Goal: Task Accomplishment & Management: Complete application form

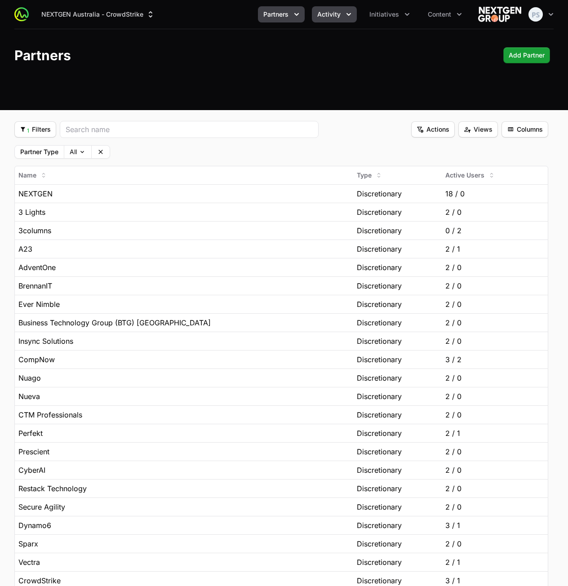
click at [328, 21] on button "Activity" at bounding box center [334, 14] width 45 height 16
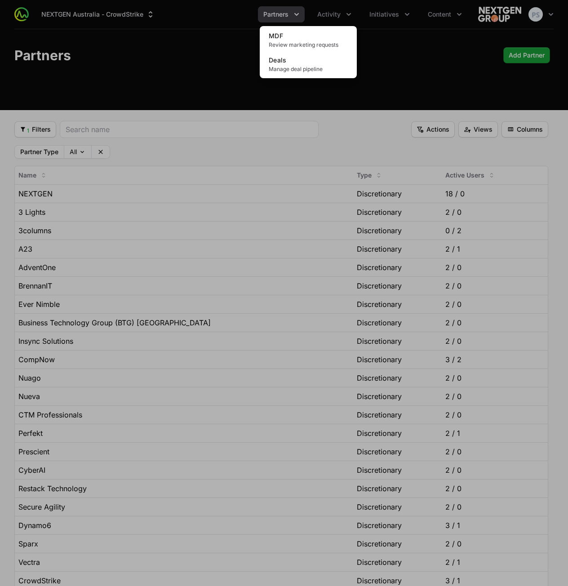
click at [393, 58] on div "Activity menu" at bounding box center [284, 293] width 568 height 586
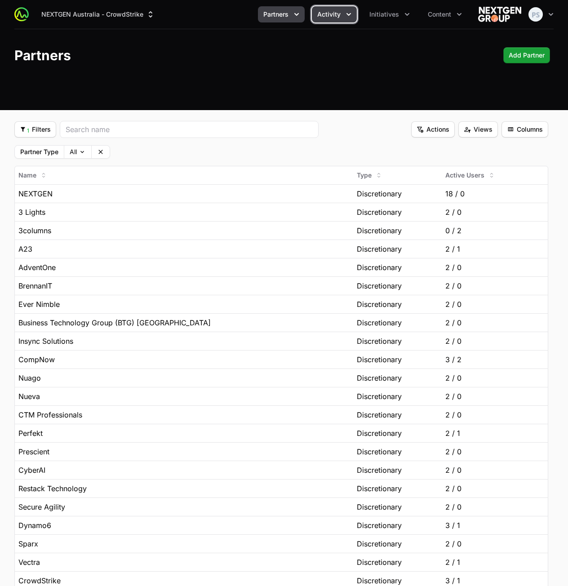
click at [341, 14] on button "Activity" at bounding box center [334, 14] width 45 height 16
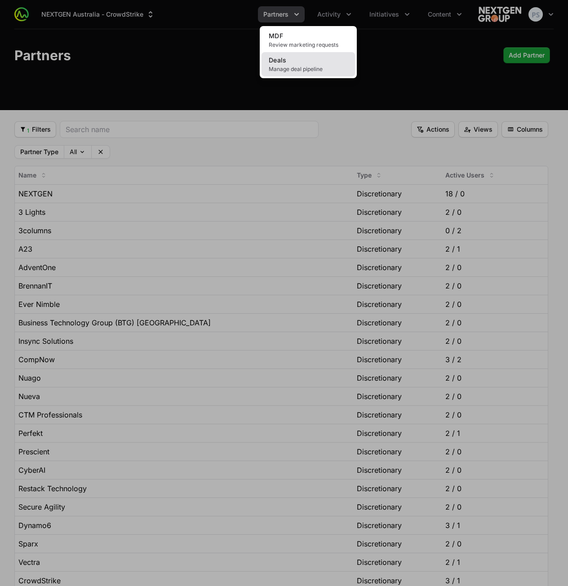
click at [303, 71] on span "Manage deal pipeline" at bounding box center [308, 69] width 79 height 7
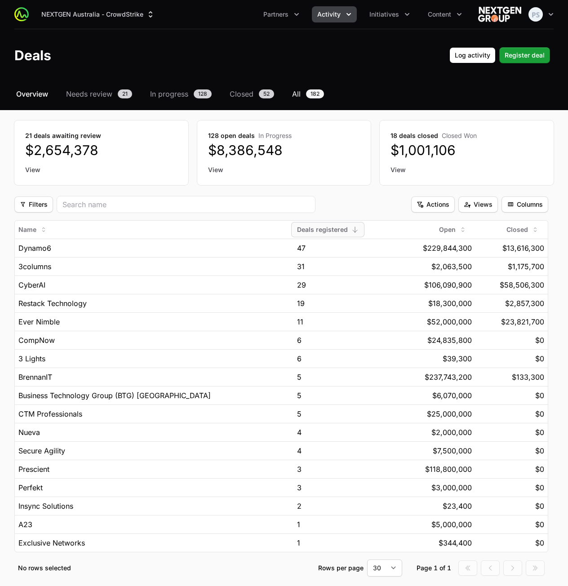
click at [303, 92] on link "All 182" at bounding box center [307, 94] width 35 height 11
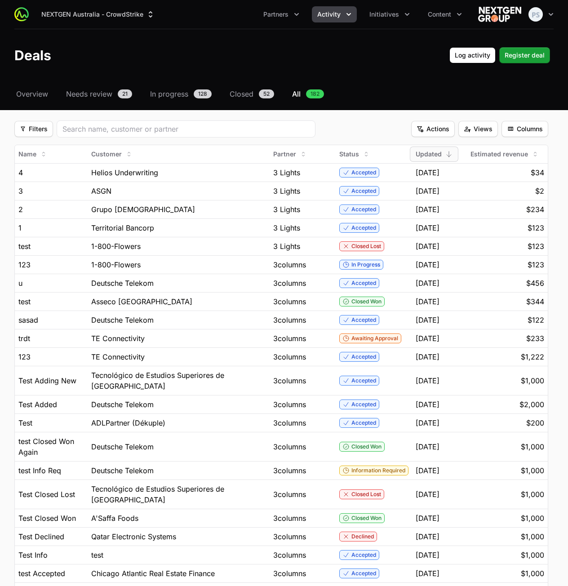
click at [368, 80] on header "Deals Log activity Log activity Register deal Register deal" at bounding box center [284, 55] width 568 height 52
click at [262, 170] on div "Helios Underwriting" at bounding box center [178, 172] width 175 height 11
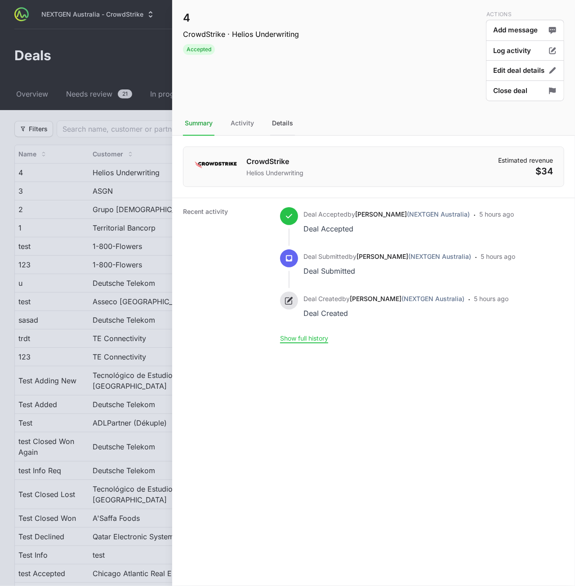
click at [286, 130] on div "Details" at bounding box center [282, 123] width 25 height 24
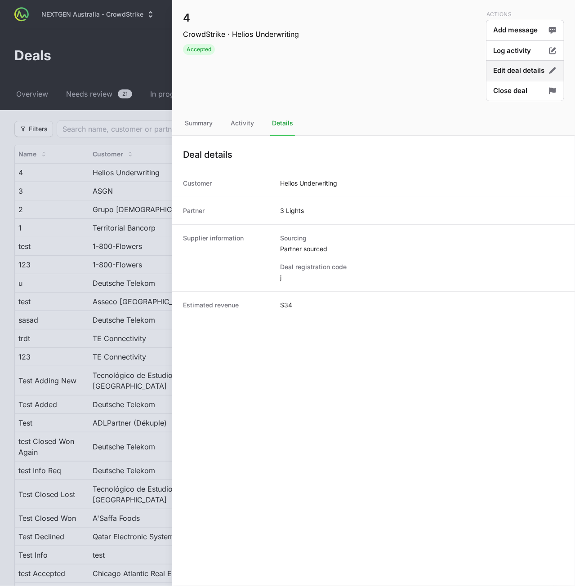
click at [489, 76] on button "Edit deal details" at bounding box center [525, 70] width 78 height 21
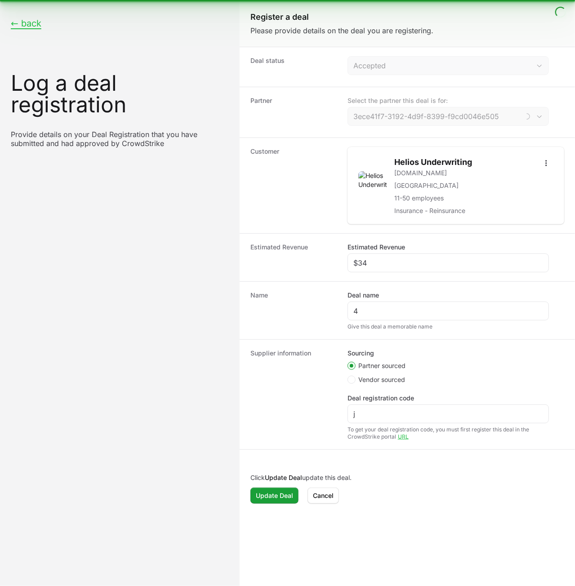
type input "3 Lights"
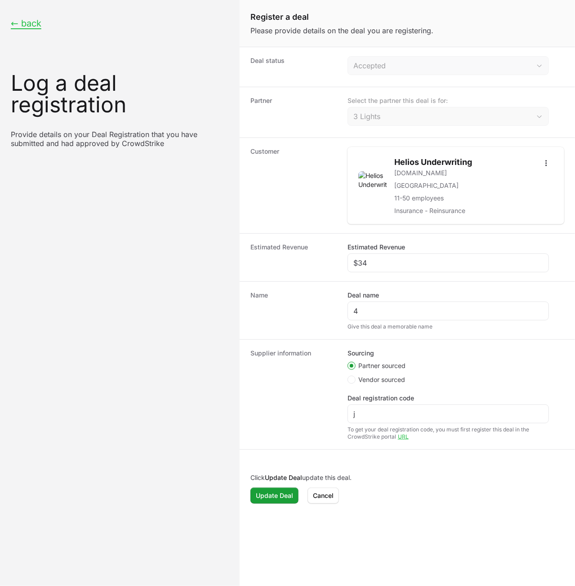
click at [373, 378] on span "Vendor sourced" at bounding box center [381, 379] width 47 height 9
click at [348, 377] on input "Vendor sourced" at bounding box center [347, 376] width 1 height 1
radio input "true"
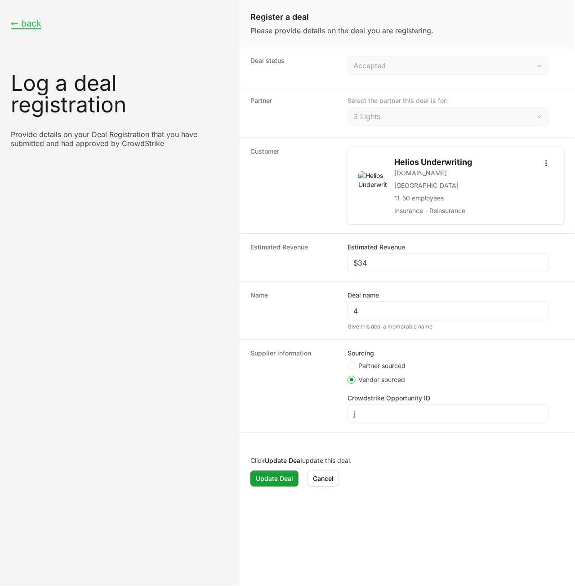
click at [382, 361] on span "Partner sourced" at bounding box center [381, 365] width 47 height 9
click at [348, 362] on input "Partner sourced" at bounding box center [347, 362] width 1 height 1
radio input "true"
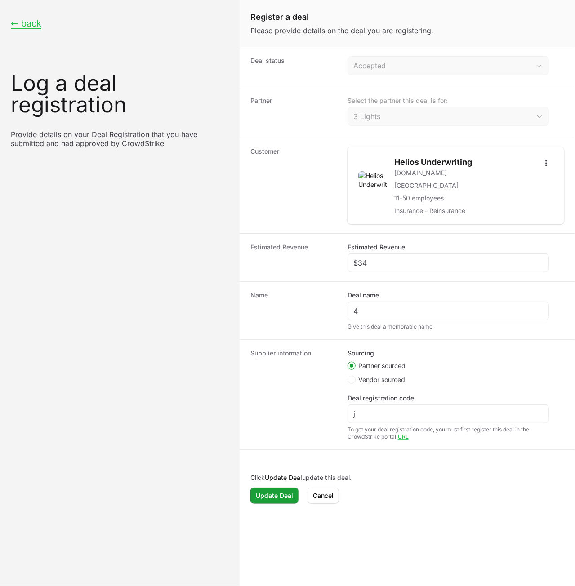
click at [382, 377] on span "Vendor sourced" at bounding box center [381, 379] width 47 height 9
click at [348, 377] on input "Vendor sourced" at bounding box center [347, 376] width 1 height 1
radio input "true"
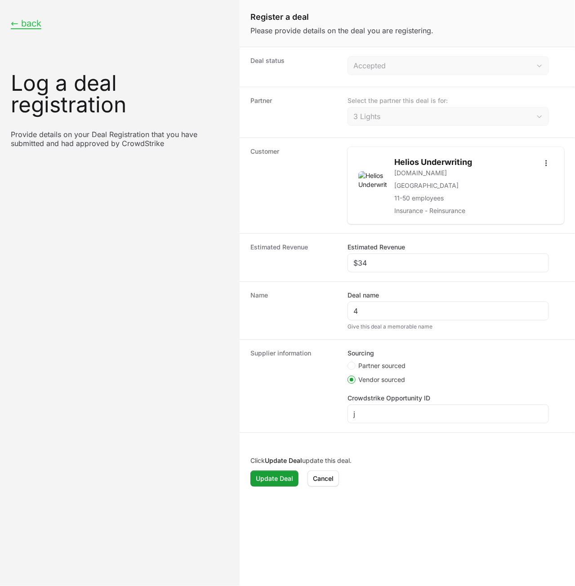
click at [385, 365] on span "Partner sourced" at bounding box center [381, 365] width 47 height 9
click at [348, 363] on input "Partner sourced" at bounding box center [347, 362] width 1 height 1
radio input "true"
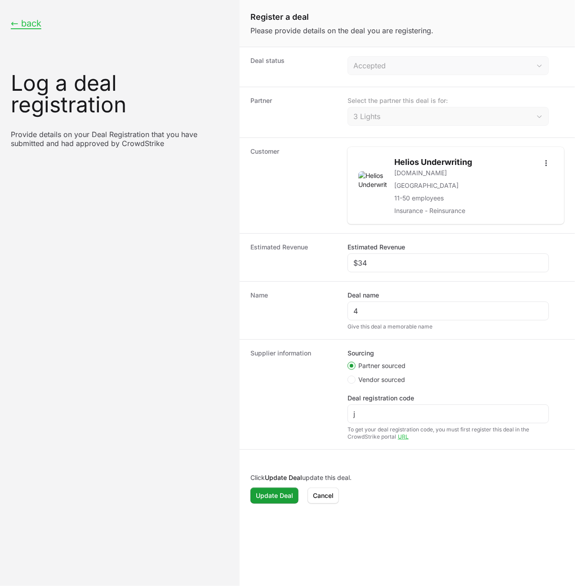
click at [368, 377] on span "Vendor sourced" at bounding box center [381, 379] width 47 height 9
click at [348, 377] on input "Vendor sourced" at bounding box center [347, 376] width 1 height 1
radio input "true"
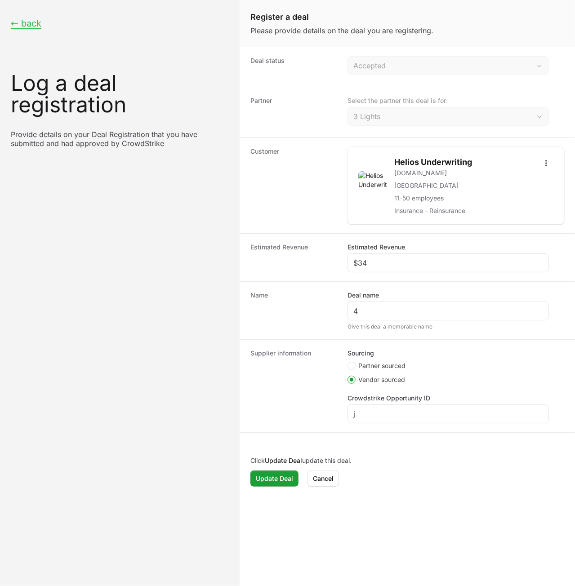
click at [373, 363] on span "Partner sourced" at bounding box center [381, 365] width 47 height 9
click at [348, 363] on input "Partner sourced" at bounding box center [347, 362] width 1 height 1
radio input "true"
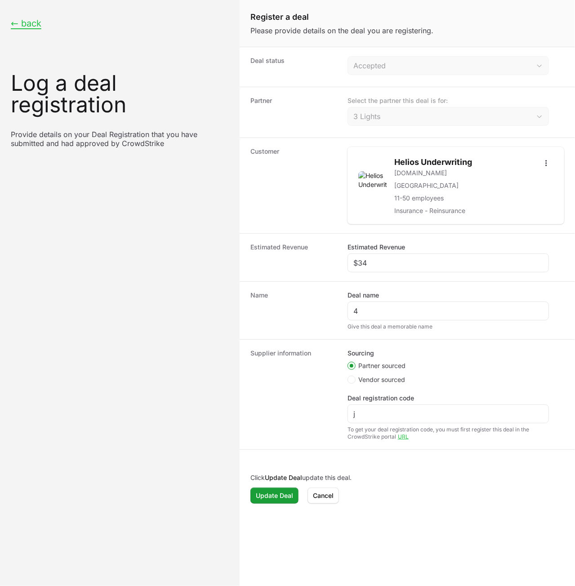
click at [371, 381] on span "Vendor sourced" at bounding box center [381, 379] width 47 height 9
click at [348, 377] on input "Vendor sourced" at bounding box center [347, 376] width 1 height 1
radio input "true"
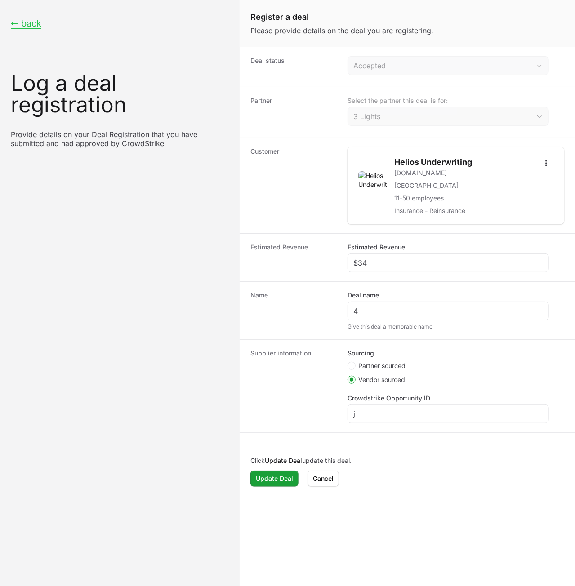
click at [376, 362] on span "Partner sourced" at bounding box center [381, 365] width 47 height 9
click at [348, 362] on input "Partner sourced" at bounding box center [347, 362] width 1 height 1
radio input "true"
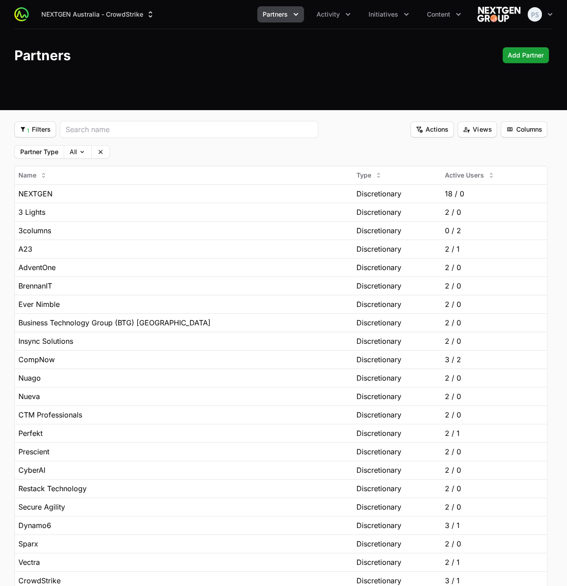
click at [231, 69] on header "Partners Add Partner Add Partner" at bounding box center [283, 55] width 567 height 52
click at [345, 18] on icon "Activity menu" at bounding box center [348, 14] width 9 height 9
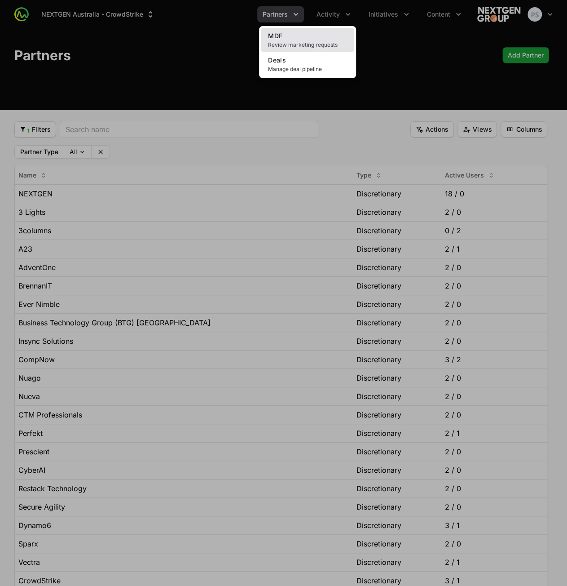
click at [324, 35] on link "MDF Review marketing requests" at bounding box center [307, 40] width 93 height 24
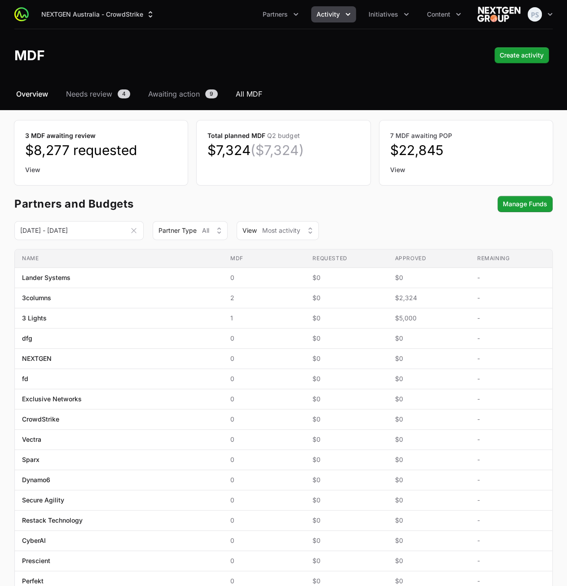
click at [241, 94] on span "All MDF" at bounding box center [249, 94] width 27 height 11
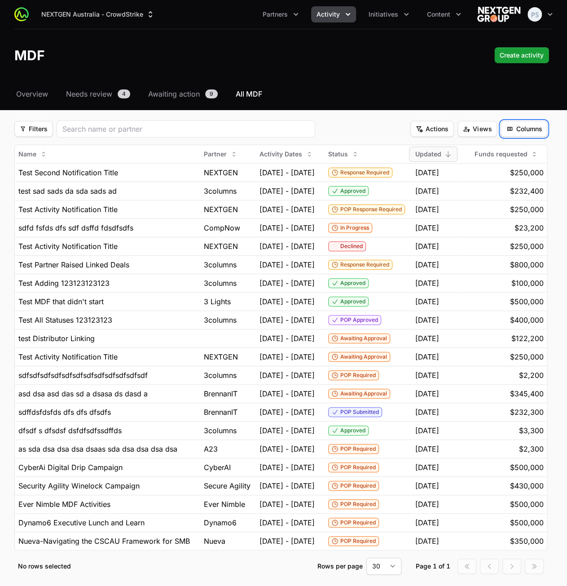
click at [539, 124] on span "Columns" at bounding box center [524, 129] width 36 height 11
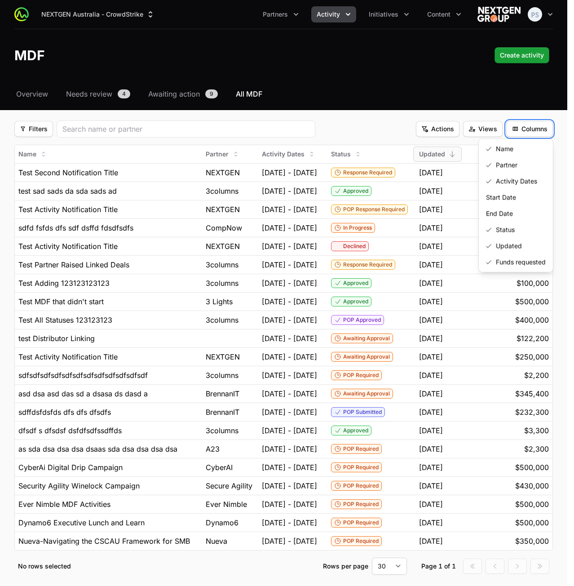
drag, startPoint x: 438, startPoint y: 96, endPoint x: 403, endPoint y: 107, distance: 36.1
click at [438, 96] on html "NEXTGEN Australia - CrowdStrike Partners Activity Initiatives Content Open user…" at bounding box center [287, 313] width 574 height 627
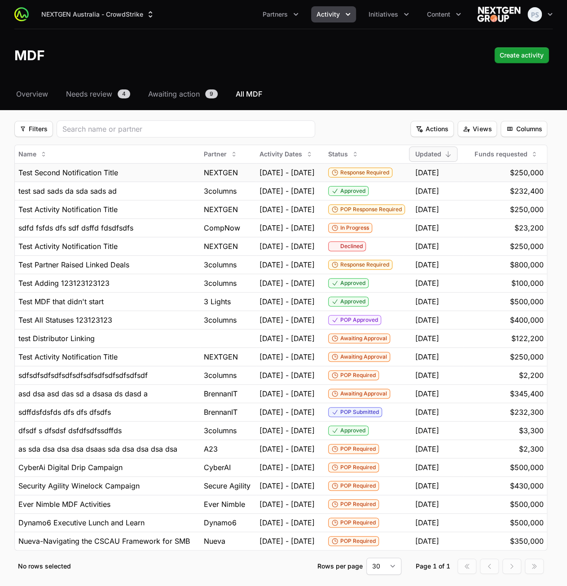
click at [156, 171] on div "Test Second Notification Title" at bounding box center [107, 172] width 178 height 11
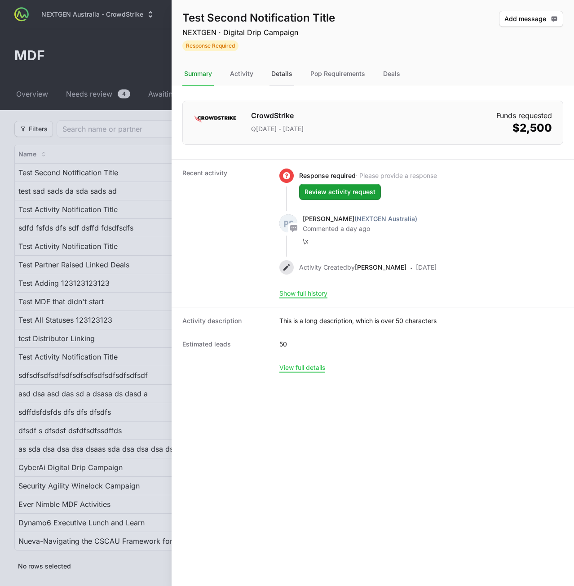
click at [293, 74] on div "Details" at bounding box center [282, 74] width 25 height 24
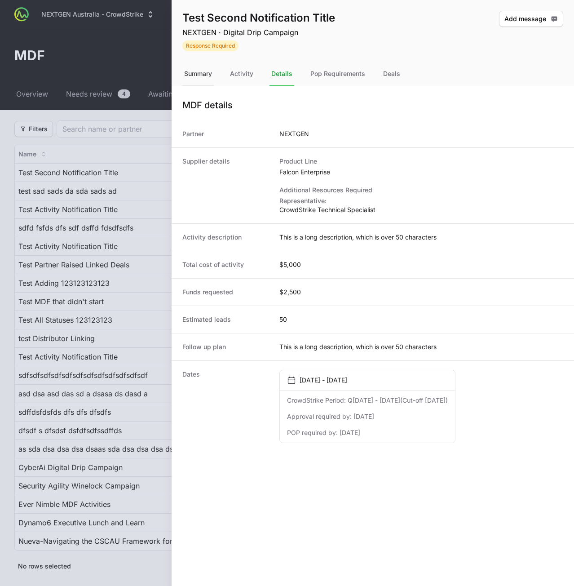
click at [208, 77] on div "Summary" at bounding box center [197, 74] width 31 height 24
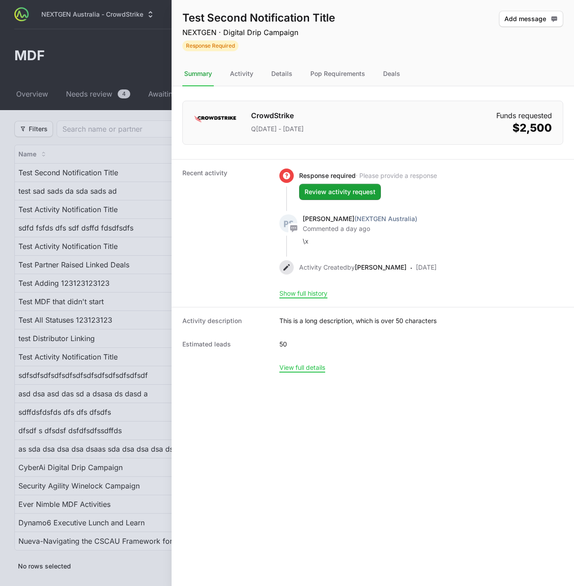
click at [151, 55] on div at bounding box center [287, 293] width 574 height 586
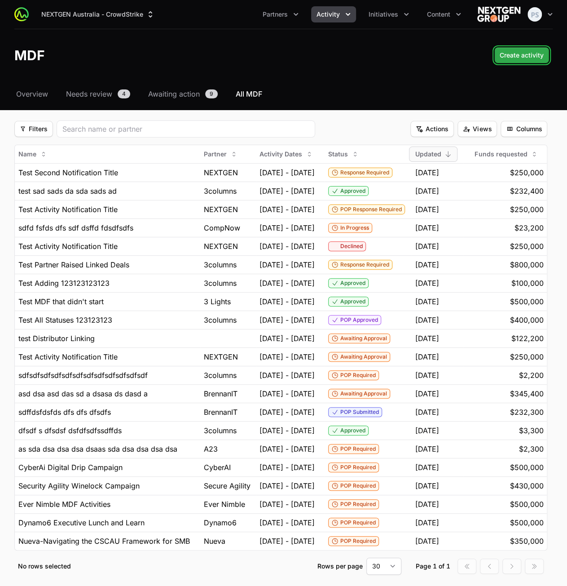
click at [517, 55] on span "Create activity" at bounding box center [522, 55] width 44 height 11
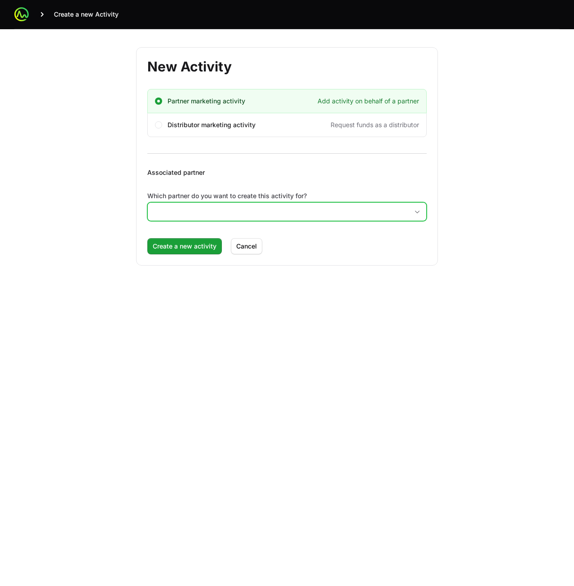
click at [235, 207] on input "Which partner do you want to create this activity for?" at bounding box center [278, 212] width 261 height 18
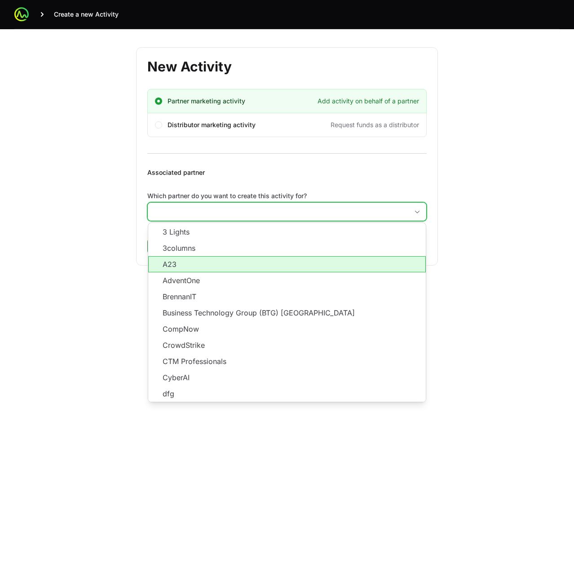
click at [230, 262] on li "A23" at bounding box center [287, 264] width 278 height 16
type input "A23"
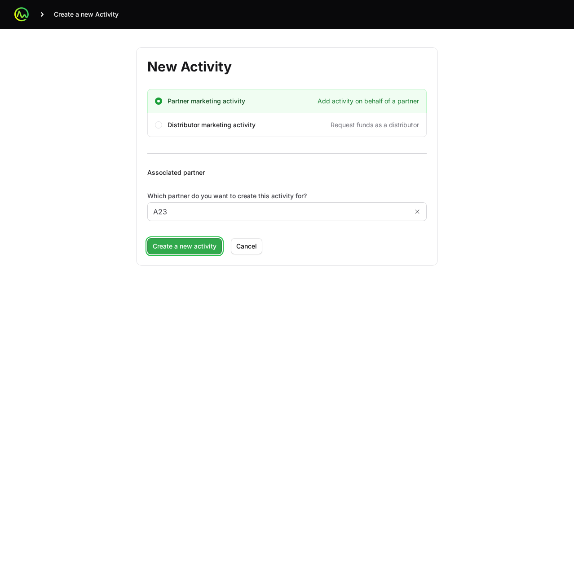
click at [191, 249] on span "Create a new activity" at bounding box center [185, 246] width 64 height 11
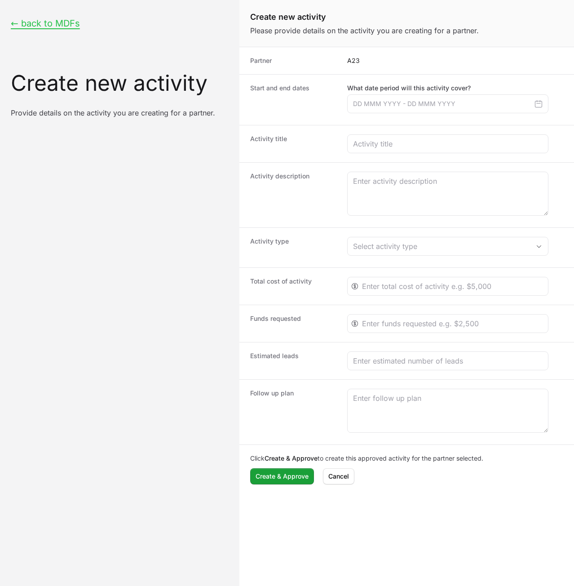
click at [410, 257] on div "Activity type Select activity type" at bounding box center [406, 247] width 335 height 40
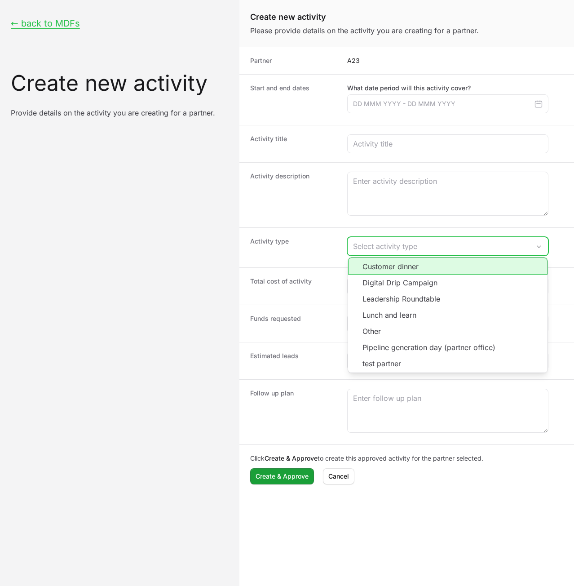
click at [406, 248] on div "Select activity type" at bounding box center [441, 246] width 177 height 11
click at [396, 266] on li "Customer dinner" at bounding box center [448, 265] width 200 height 17
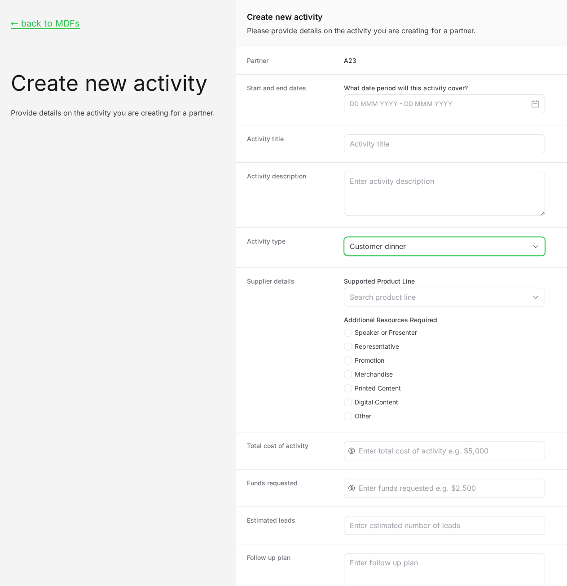
drag, startPoint x: 401, startPoint y: 245, endPoint x: 398, endPoint y: 251, distance: 6.6
click at [401, 246] on div "Customer dinner" at bounding box center [438, 246] width 177 height 11
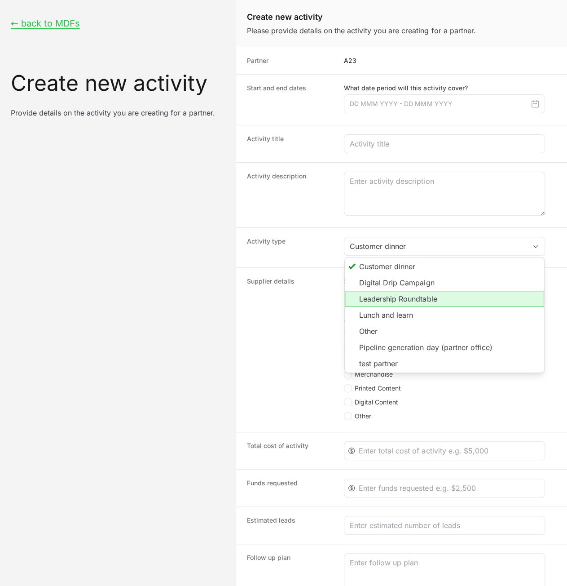
click at [391, 296] on li "Leadership Roundtable" at bounding box center [445, 299] width 200 height 16
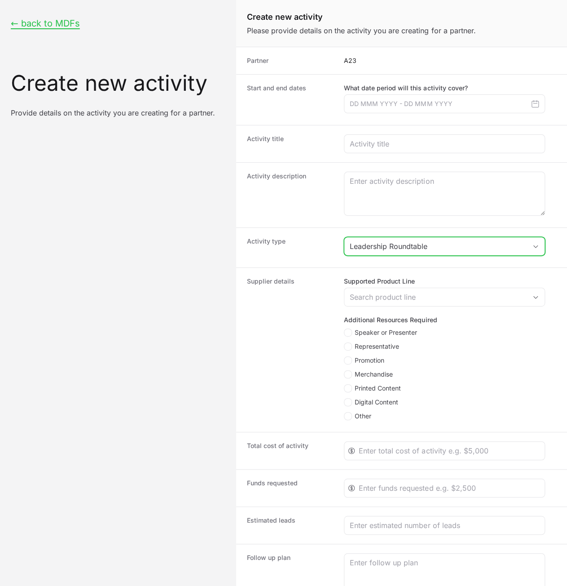
click at [400, 246] on div "Leadership Roundtable" at bounding box center [438, 246] width 177 height 11
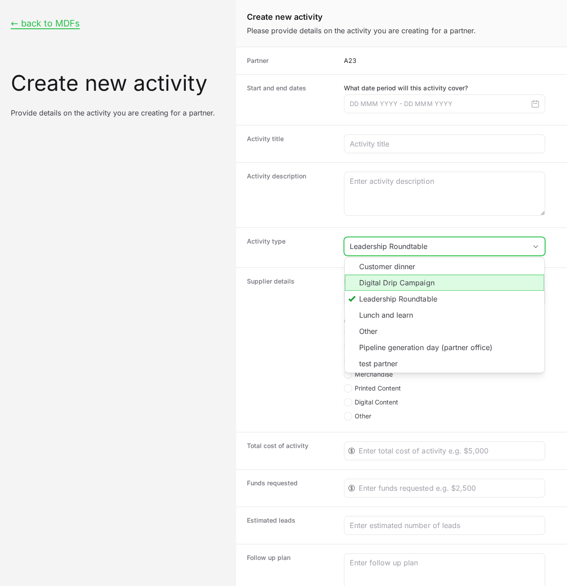
click at [399, 284] on li "Digital Drip Campaign" at bounding box center [445, 283] width 200 height 16
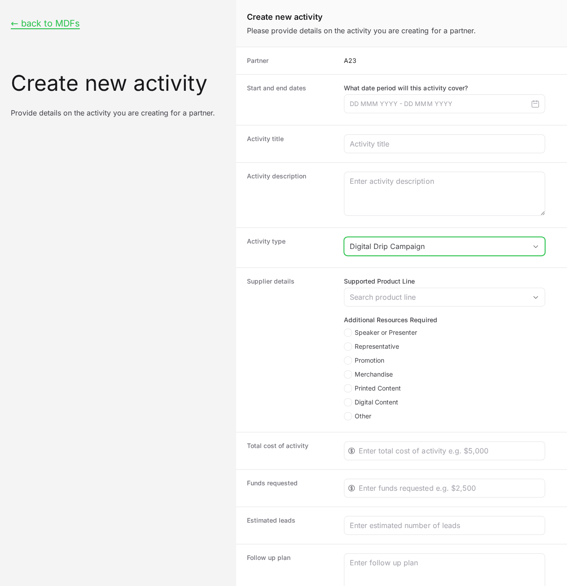
drag, startPoint x: 402, startPoint y: 244, endPoint x: 402, endPoint y: 255, distance: 11.2
click at [402, 244] on div "Digital Drip Campaign" at bounding box center [438, 246] width 177 height 11
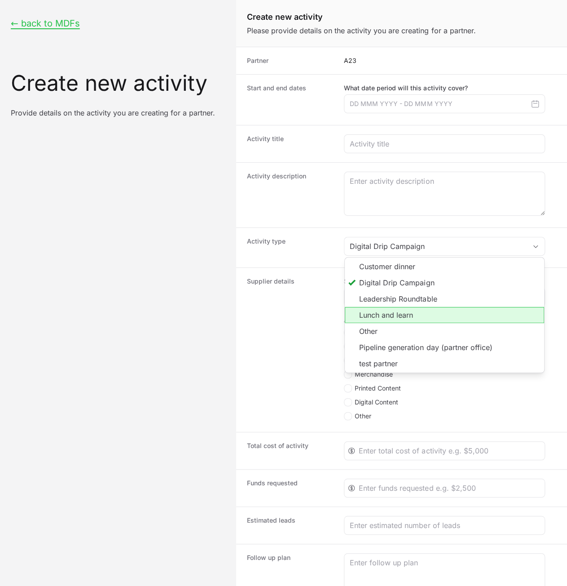
click at [394, 316] on li "Lunch and learn" at bounding box center [445, 315] width 200 height 16
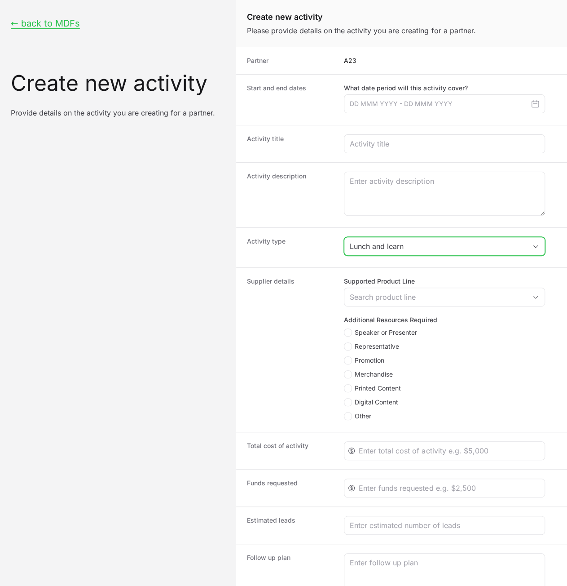
click at [408, 248] on div "Lunch and learn" at bounding box center [438, 246] width 177 height 11
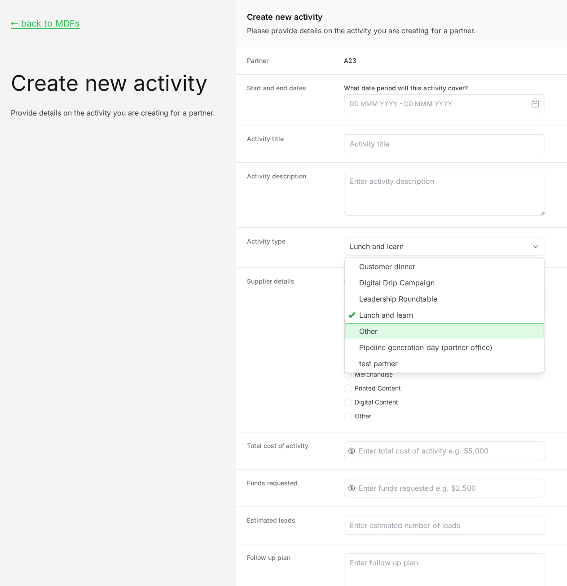
click at [401, 333] on li "Other" at bounding box center [445, 331] width 200 height 16
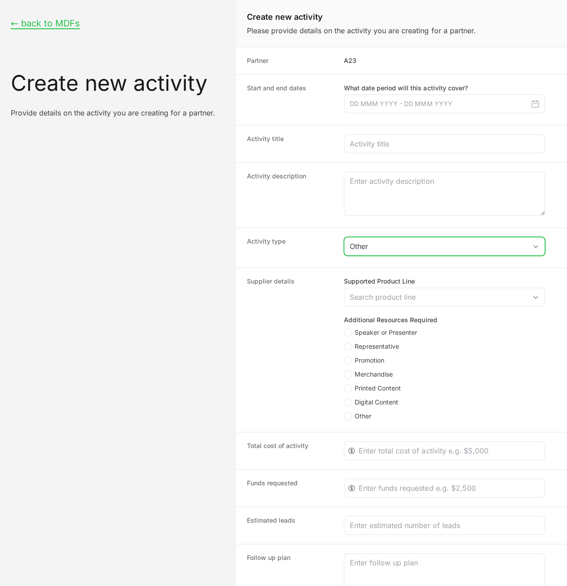
click at [413, 252] on button "Other" at bounding box center [445, 246] width 200 height 18
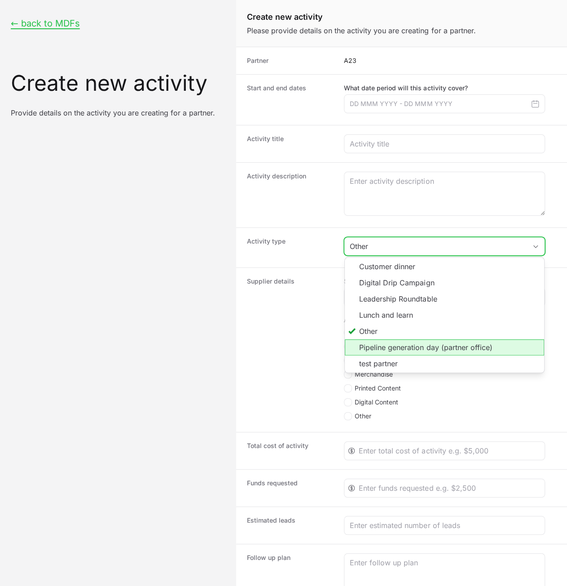
click at [402, 345] on li "Pipeline generation day (partner office)" at bounding box center [445, 347] width 200 height 16
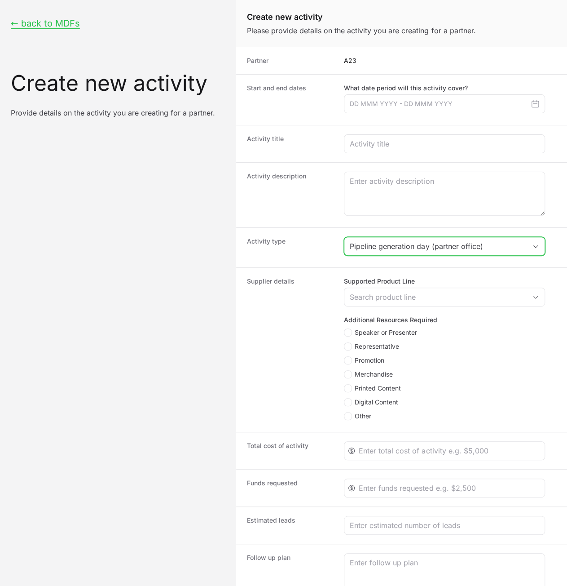
click at [412, 251] on button "Pipeline generation day (partner office)" at bounding box center [445, 246] width 200 height 18
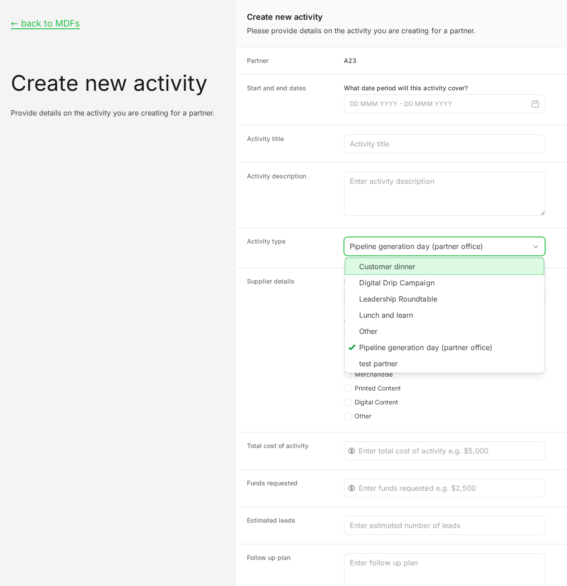
click at [406, 266] on li "Customer dinner" at bounding box center [445, 265] width 200 height 17
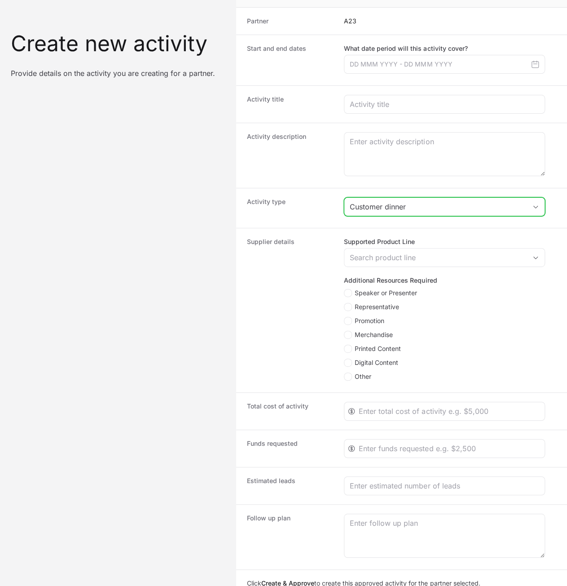
scroll to position [69, 0]
